Goal: Information Seeking & Learning: Learn about a topic

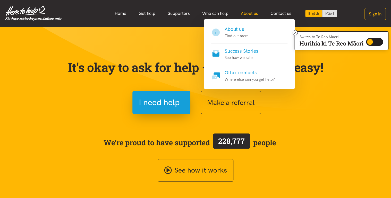
click at [242, 14] on link "About us" at bounding box center [250, 13] width 30 height 11
click at [243, 14] on link "About us" at bounding box center [250, 13] width 30 height 11
click at [237, 30] on h4 "About us" at bounding box center [236, 29] width 24 height 7
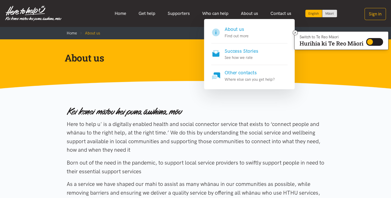
click at [244, 53] on h4 "Success Stories" at bounding box center [240, 51] width 33 height 7
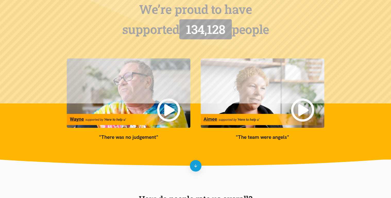
scroll to position [62, 0]
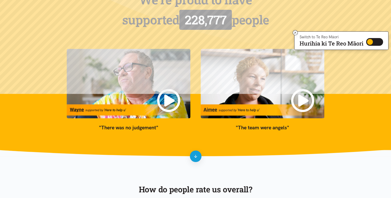
click at [171, 101] on img at bounding box center [129, 84] width 124 height 70
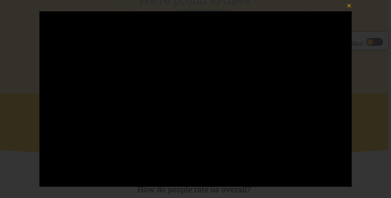
click at [350, 5] on icon "button" at bounding box center [349, 6] width 4 height 4
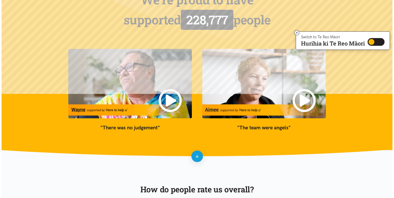
scroll to position [0, 0]
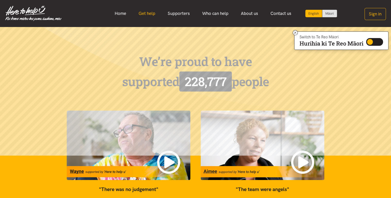
click at [141, 13] on link "Get help" at bounding box center [146, 13] width 29 height 11
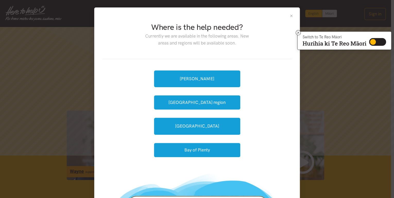
click at [289, 15] on button "Close" at bounding box center [291, 16] width 4 height 4
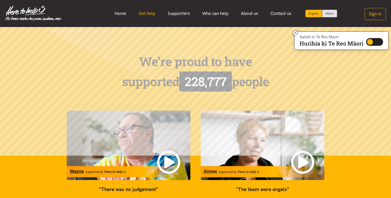
click at [144, 11] on link "Get help" at bounding box center [146, 13] width 29 height 11
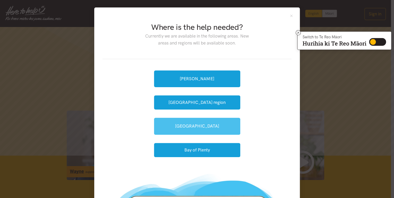
click at [200, 125] on link "[GEOGRAPHIC_DATA]" at bounding box center [197, 126] width 86 height 17
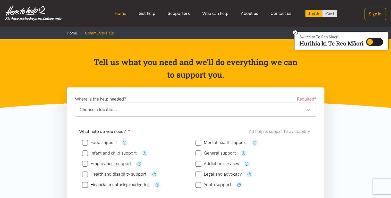
click at [119, 14] on link "Home" at bounding box center [120, 13] width 24 height 11
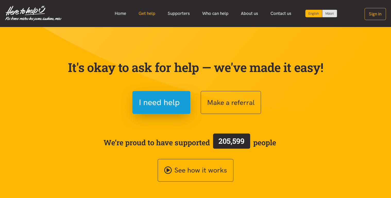
click at [149, 11] on link "Get help" at bounding box center [146, 13] width 29 height 11
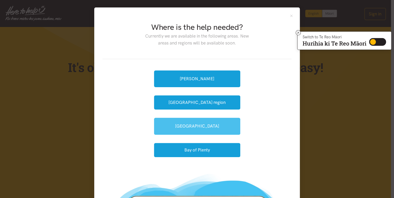
click at [196, 125] on link "[GEOGRAPHIC_DATA]" at bounding box center [197, 126] width 86 height 17
